Goal: Task Accomplishment & Management: Use online tool/utility

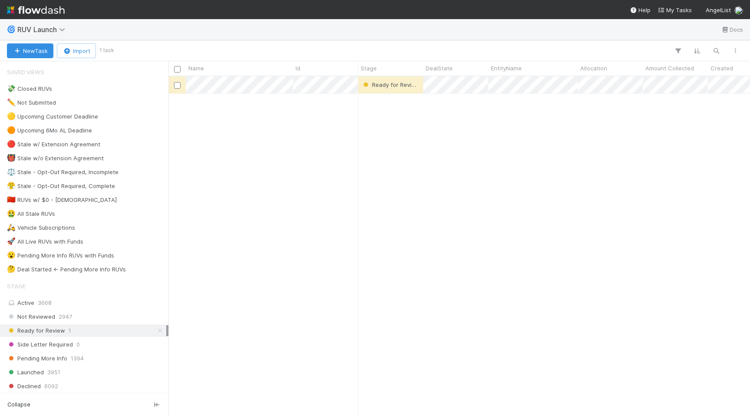
scroll to position [339, 582]
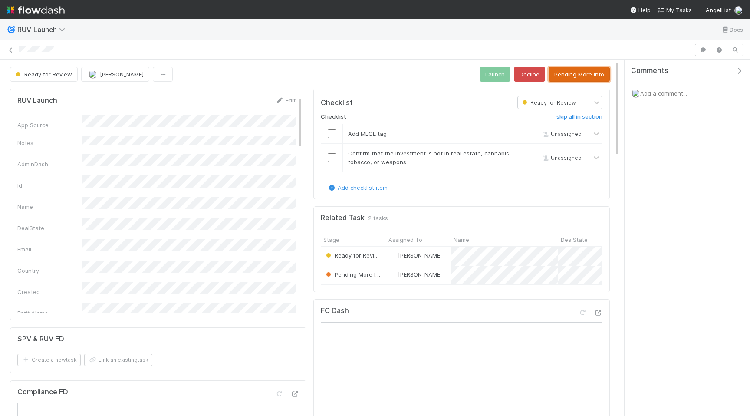
click at [563, 75] on button "Pending More Info" at bounding box center [579, 74] width 61 height 15
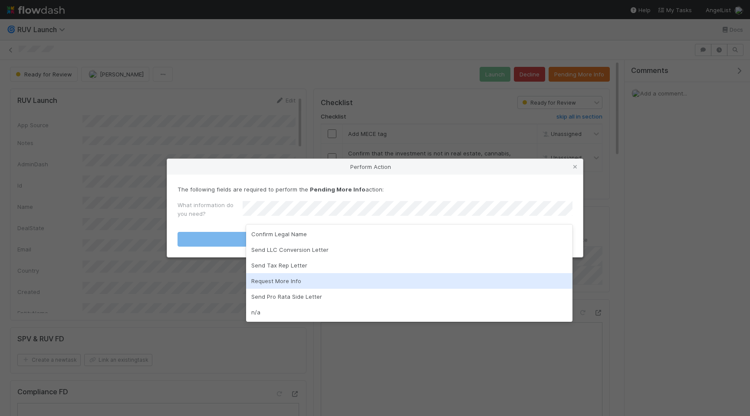
click at [310, 277] on div "Request More Info" at bounding box center [409, 281] width 326 height 16
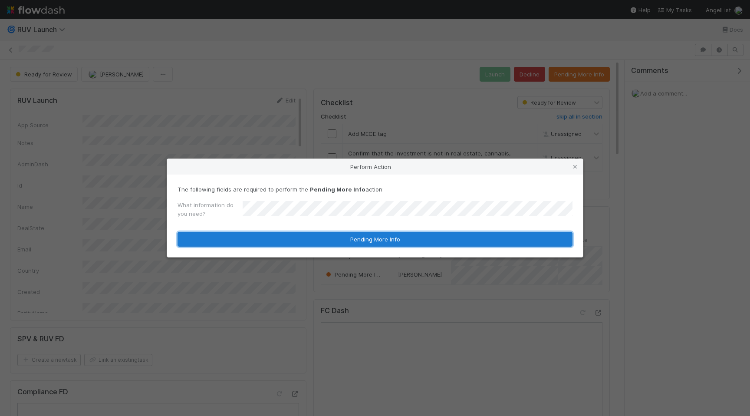
click at [337, 246] on button "Pending More Info" at bounding box center [374, 239] width 395 height 15
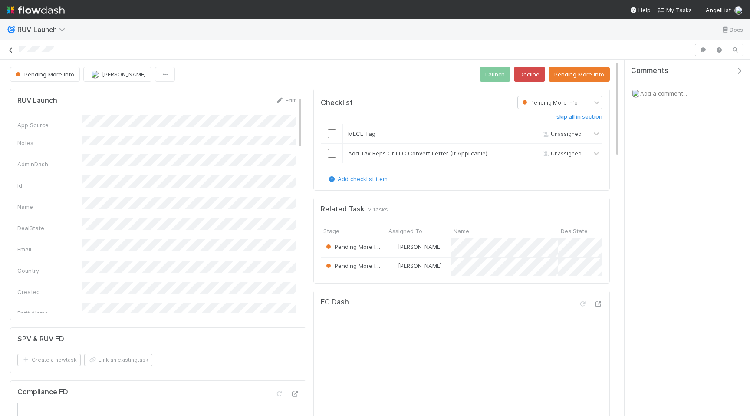
click at [11, 51] on icon at bounding box center [11, 50] width 9 height 6
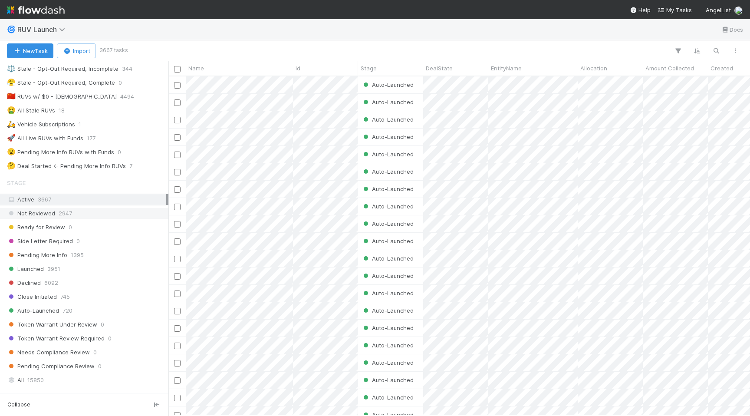
scroll to position [144, 0]
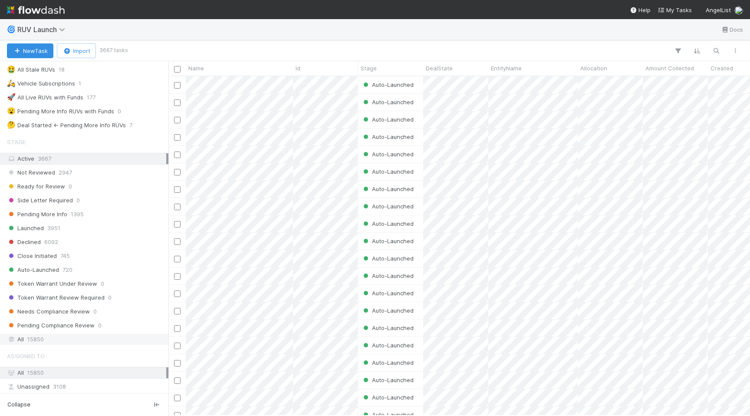
click at [108, 342] on div "All 15850" at bounding box center [86, 339] width 159 height 11
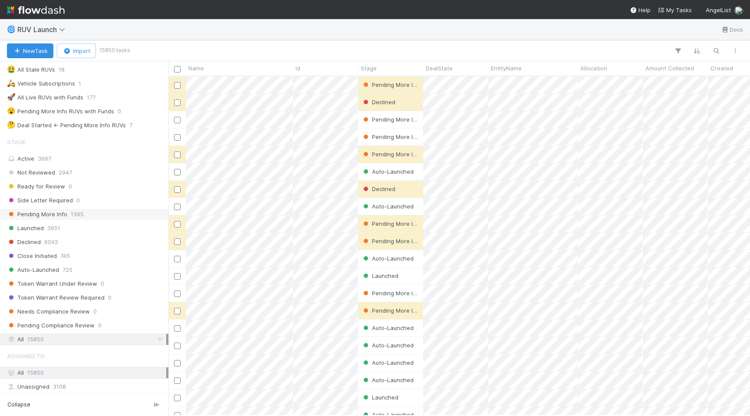
scroll to position [339, 582]
click at [679, 49] on icon "button" at bounding box center [678, 51] width 9 height 8
click at [593, 79] on button "Add Filter" at bounding box center [544, 77] width 260 height 13
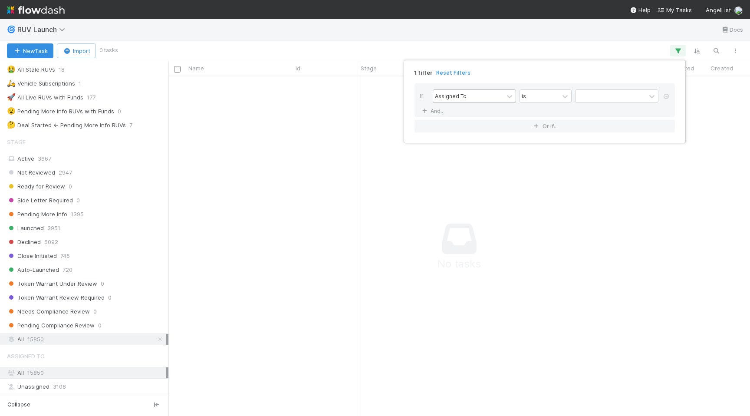
click at [495, 96] on div "Assigned To" at bounding box center [468, 96] width 70 height 13
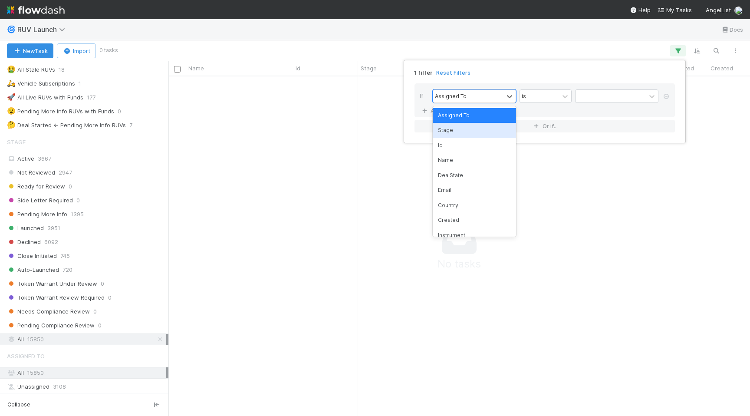
click at [496, 133] on div "Stage" at bounding box center [474, 130] width 83 height 15
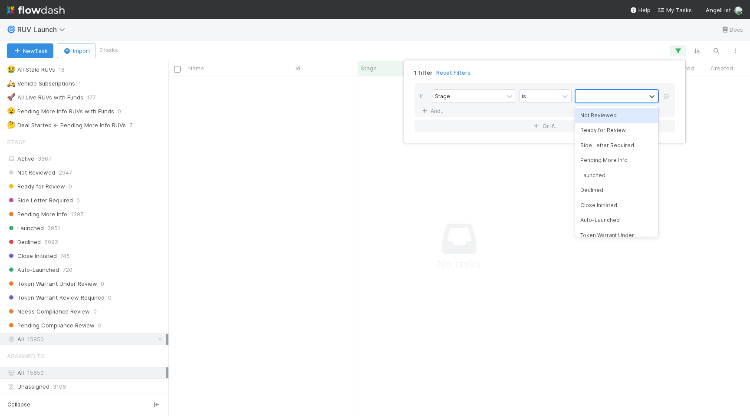
click at [608, 100] on div at bounding box center [610, 96] width 70 height 13
click at [619, 179] on div "Launched" at bounding box center [616, 175] width 83 height 15
click at [630, 93] on div "Launched" at bounding box center [605, 96] width 60 height 13
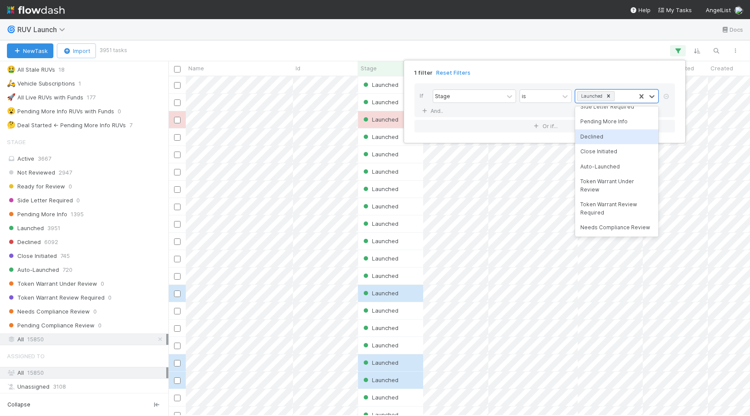
scroll to position [46, 0]
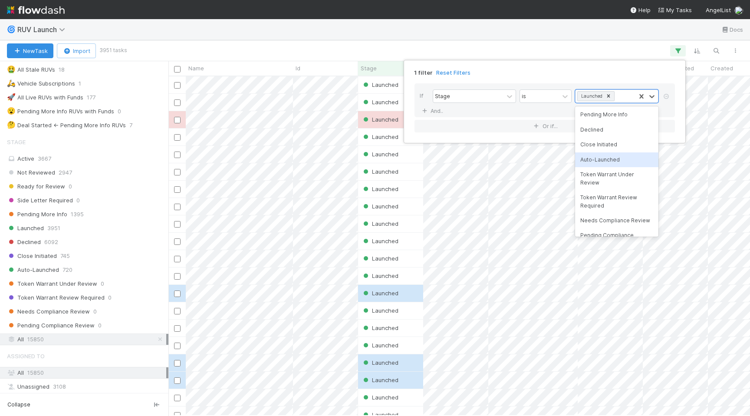
click at [611, 158] on div "Auto-Launched" at bounding box center [616, 159] width 83 height 15
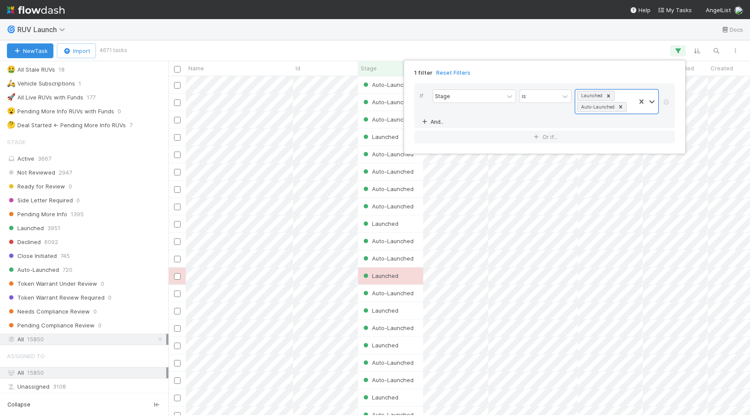
scroll to position [339, 582]
click at [437, 122] on link "And.." at bounding box center [433, 121] width 27 height 13
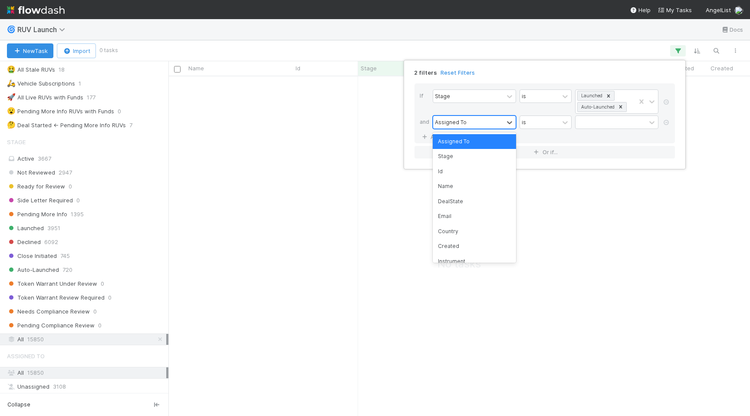
click at [495, 123] on div "Assigned To" at bounding box center [468, 122] width 70 height 13
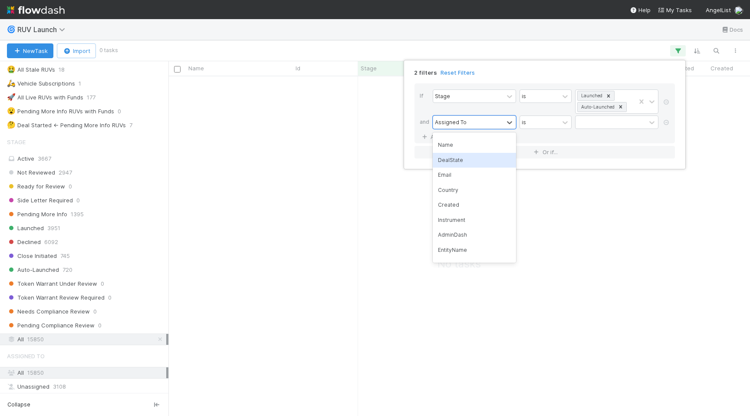
scroll to position [44, 0]
click at [479, 201] on div "Created" at bounding box center [474, 202] width 83 height 15
click at [550, 117] on div "is" at bounding box center [539, 122] width 39 height 13
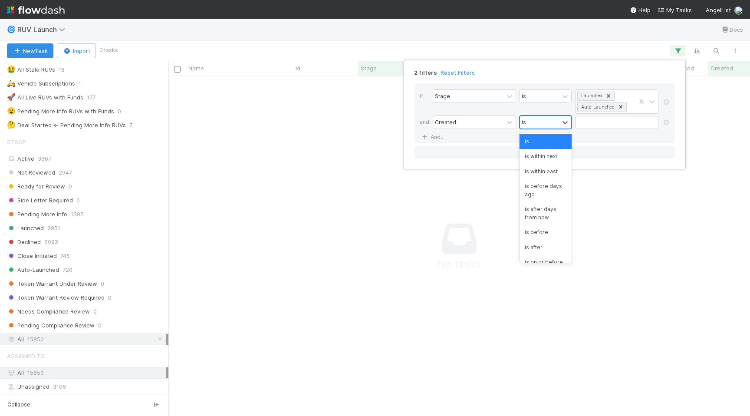
scroll to position [339, 582]
click at [559, 170] on div "is within past" at bounding box center [545, 171] width 52 height 15
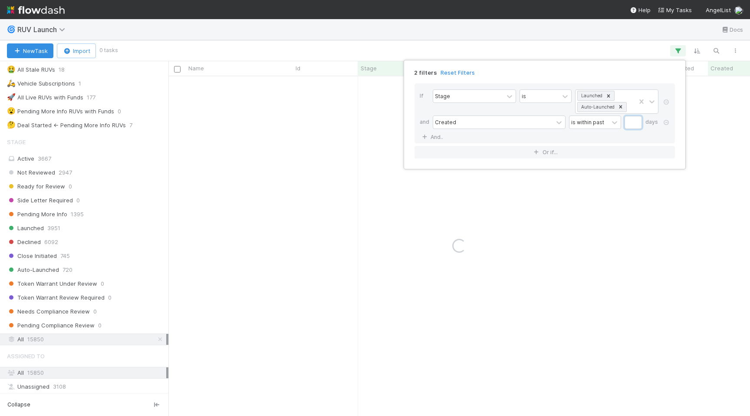
click at [634, 122] on input "text" at bounding box center [632, 122] width 17 height 13
type input "35"
click at [637, 138] on div "If Stage is Launched Auto-Launched and Created is within past 35 days And.." at bounding box center [544, 113] width 260 height 60
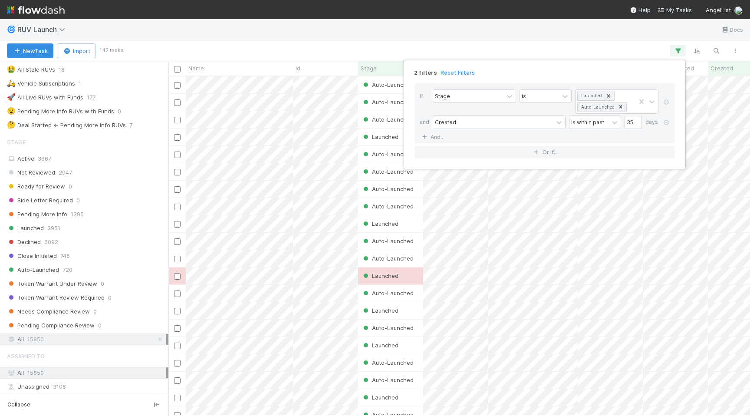
click at [674, 51] on div "2 filters Reset Filters If Stage is Launched Auto-Launched and Created is withi…" at bounding box center [375, 208] width 750 height 416
click at [737, 44] on div "New Task Import 142 tasks" at bounding box center [375, 50] width 750 height 21
click at [736, 46] on button "button" at bounding box center [735, 50] width 16 height 11
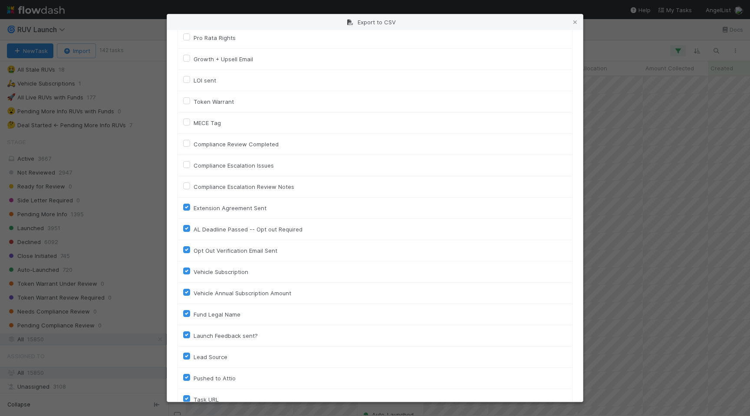
scroll to position [1961, 0]
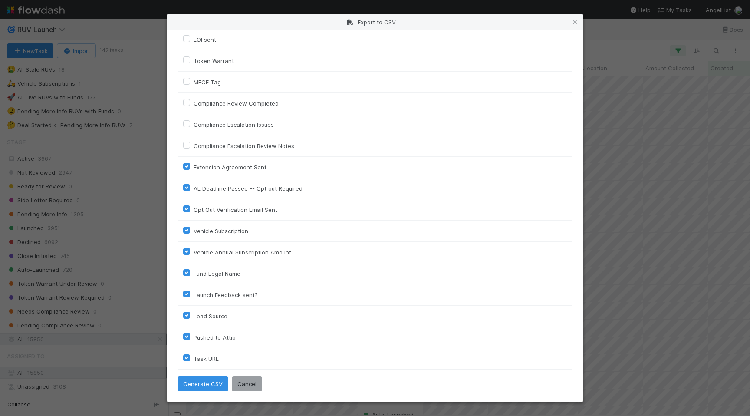
click at [194, 296] on label "Launch Feedback sent?" at bounding box center [226, 294] width 64 height 10
click at [188, 296] on input "Launch Feedback sent?" at bounding box center [186, 293] width 7 height 8
checkbox input "false"
click at [187, 319] on div "Lead Source" at bounding box center [375, 316] width 384 height 10
click at [194, 314] on label "Lead Source" at bounding box center [211, 316] width 34 height 10
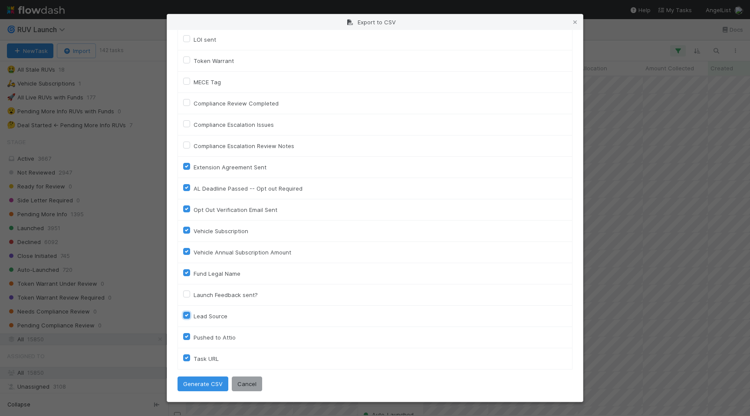
click at [187, 314] on input "Lead Source" at bounding box center [186, 315] width 7 height 8
checkbox input "false"
click at [194, 334] on label "Pushed to Attio" at bounding box center [215, 337] width 42 height 10
click at [184, 334] on input "Pushed to Attio" at bounding box center [186, 336] width 7 height 8
checkbox input "false"
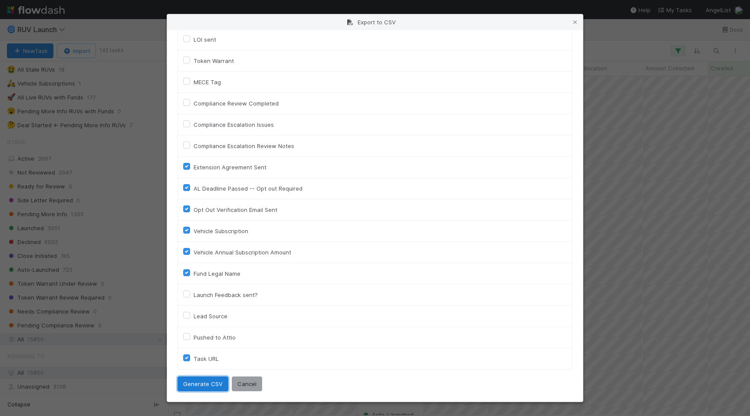
click at [192, 388] on button "Generate CSV" at bounding box center [202, 383] width 51 height 15
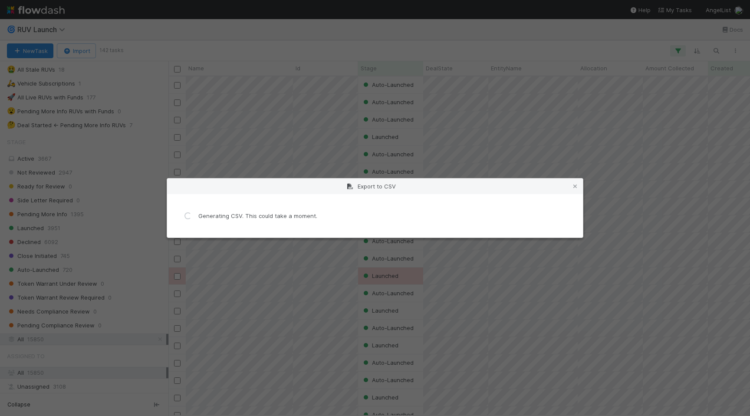
scroll to position [0, 0]
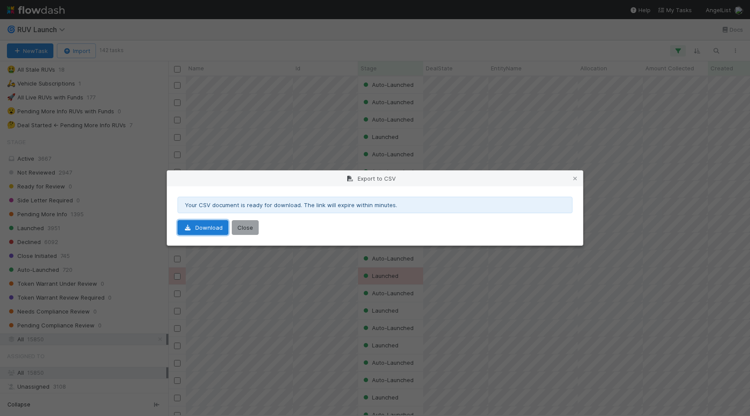
click at [209, 230] on link "Download" at bounding box center [202, 227] width 51 height 15
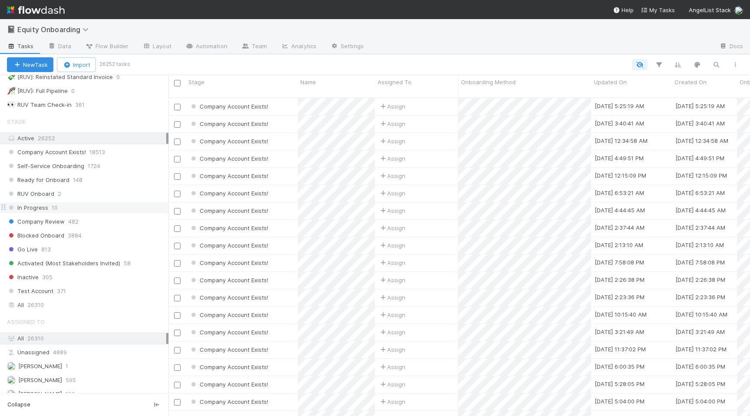
scroll to position [112, 0]
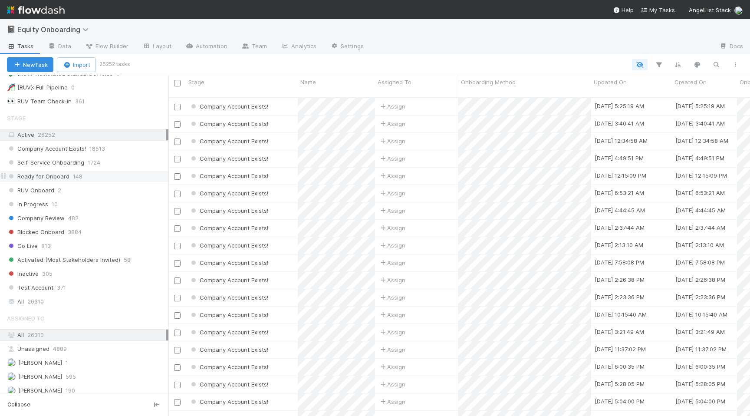
click at [113, 177] on div "Ready for Onboard 148" at bounding box center [87, 176] width 161 height 11
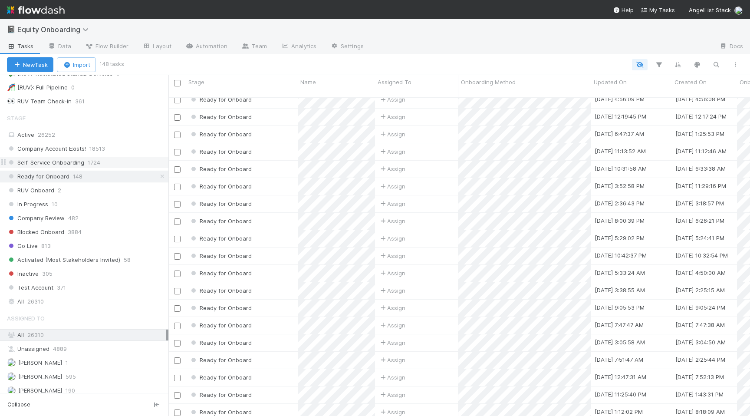
click at [105, 163] on div "Self-Service Onboarding 1724" at bounding box center [87, 162] width 161 height 11
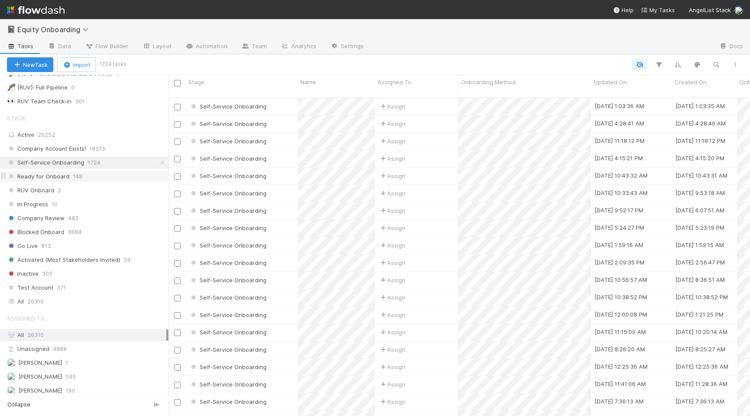
click at [117, 172] on div "Ready for Onboard 148" at bounding box center [87, 176] width 161 height 11
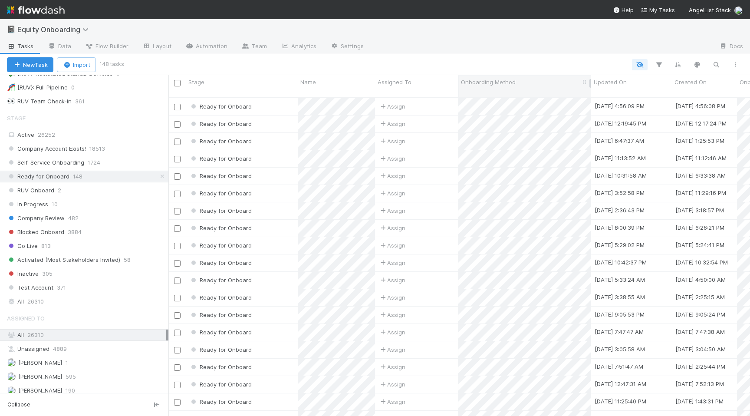
click at [491, 80] on span "Onboarding Method" at bounding box center [488, 82] width 55 height 9
click at [498, 282] on div "Sort A → Z Sort Z → A Hide Edit field Delete field" at bounding box center [375, 208] width 750 height 416
click at [716, 66] on icon "button" at bounding box center [716, 65] width 9 height 8
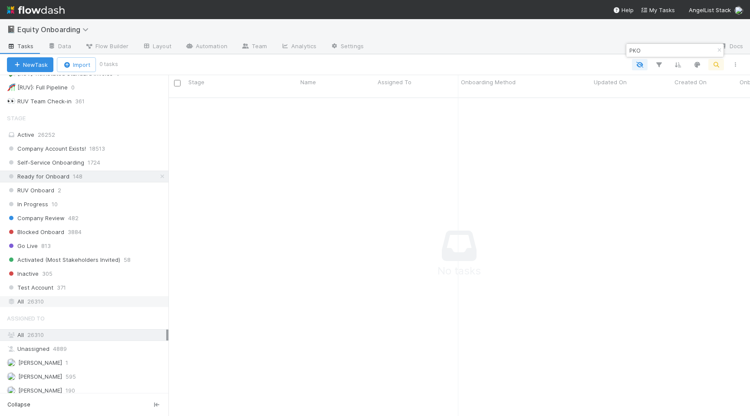
type input "PKO"
click at [91, 299] on div "All 26310" at bounding box center [86, 301] width 159 height 11
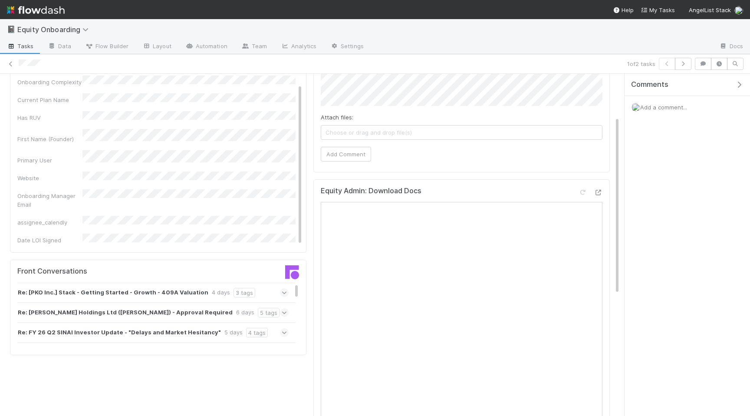
scroll to position [82, 0]
click at [287, 292] on icon at bounding box center [285, 291] width 6 height 9
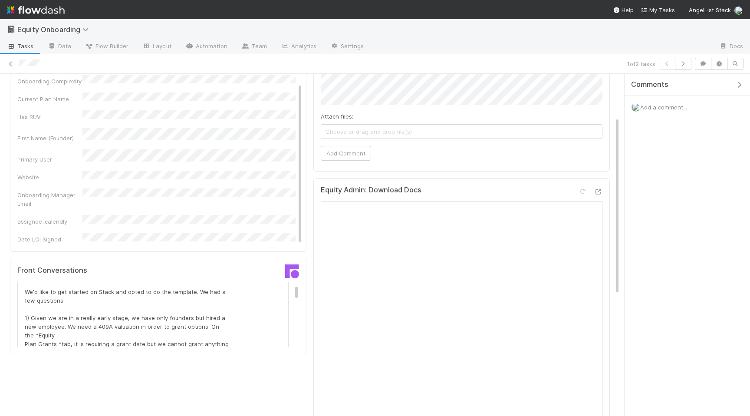
scroll to position [0, 0]
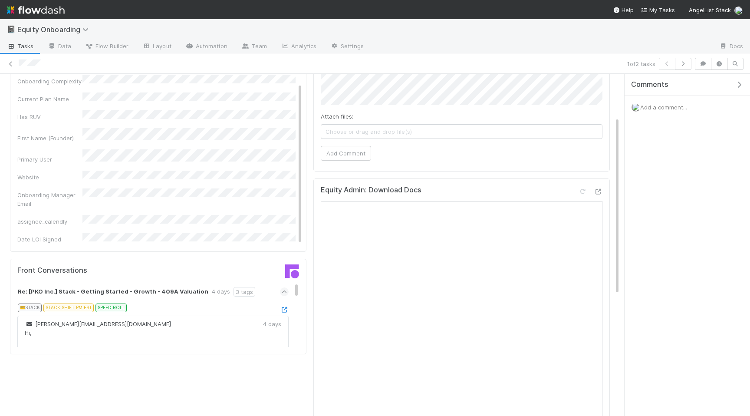
click at [282, 292] on icon at bounding box center [285, 291] width 6 height 9
